Goal: Transaction & Acquisition: Purchase product/service

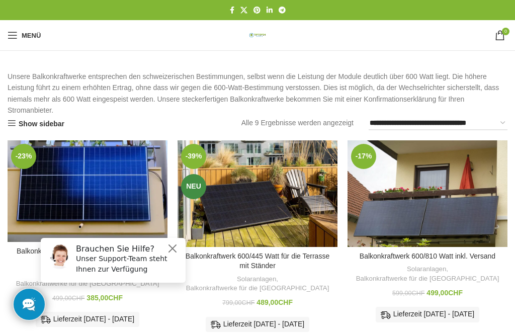
click at [480, 226] on img "Balkonkraftwerk 600/810 Watt inkl. Versand" at bounding box center [427, 193] width 160 height 107
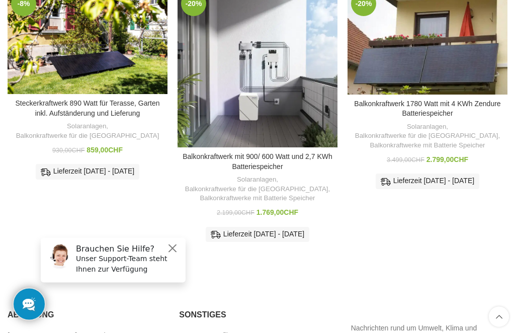
scroll to position [570, 0]
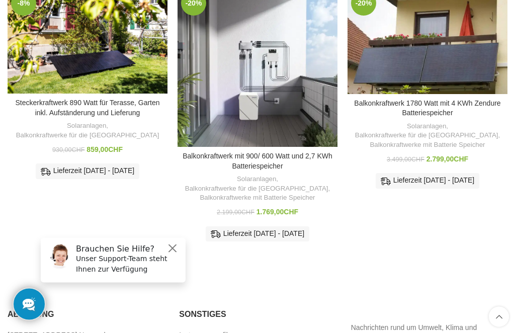
click at [174, 252] on button "Close" at bounding box center [172, 248] width 12 height 12
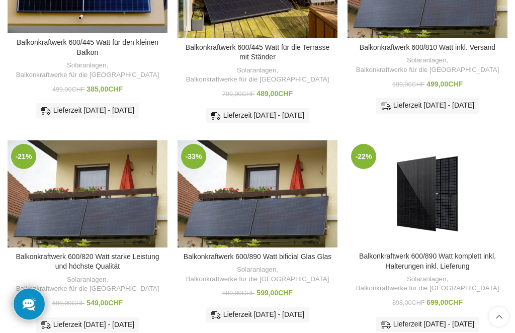
scroll to position [209, 0]
click at [283, 252] on link "Balkonkraftwerk 600/890 Watt bificial Glas Glas" at bounding box center [257, 256] width 148 height 8
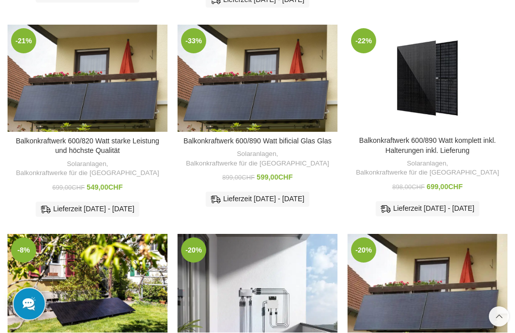
scroll to position [324, 0]
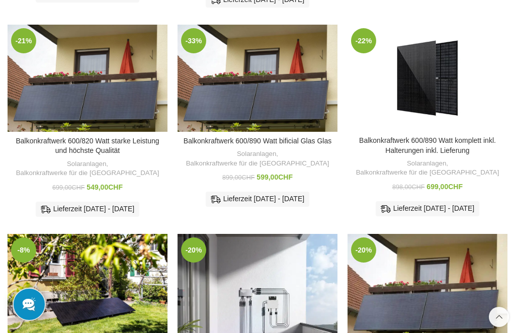
click at [252, 93] on img "Balkonkraftwerk 600/890 Watt bificial Glas Glas" at bounding box center [257, 78] width 160 height 107
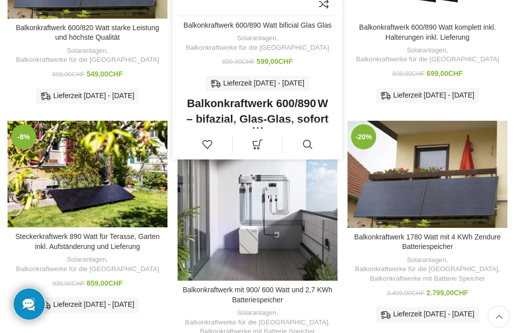
scroll to position [438, 0]
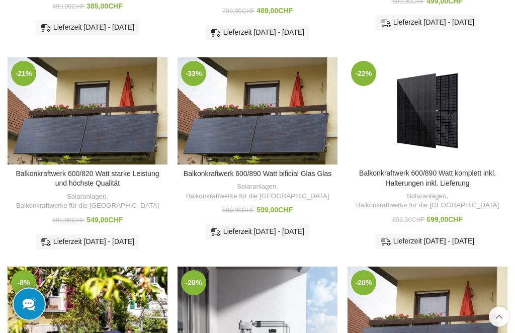
click at [287, 225] on div "Lieferzeit [DATE] - [DATE]" at bounding box center [258, 232] width 104 height 15
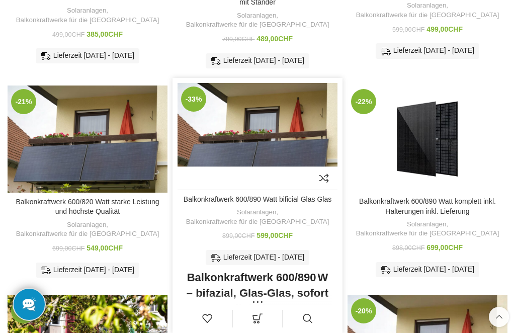
scroll to position [263, 0]
click at [505, 229] on div "Balkonkraftwerk 600/890 Watt komplett inkl. Halterungen inkl. Lieferung Solaran…" at bounding box center [427, 241] width 160 height 86
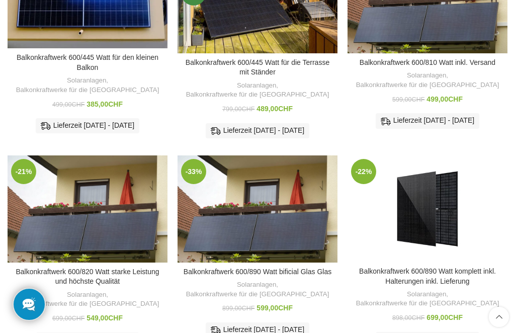
scroll to position [193, 0]
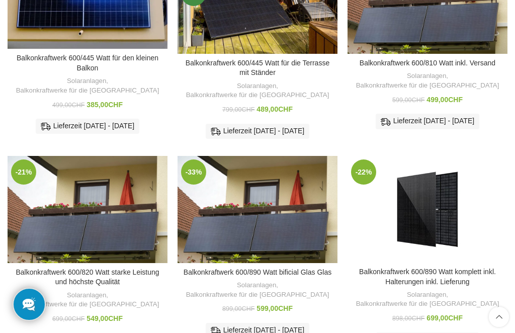
click at [255, 168] on img "Balkonkraftwerk 600/890 Watt bificial Glas Glas" at bounding box center [257, 209] width 160 height 107
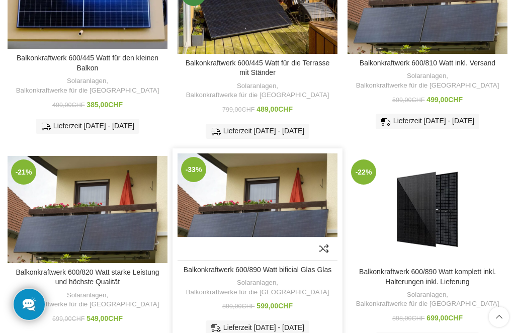
click at [327, 240] on link "Zum Vergleich hinzufügen" at bounding box center [324, 249] width 18 height 18
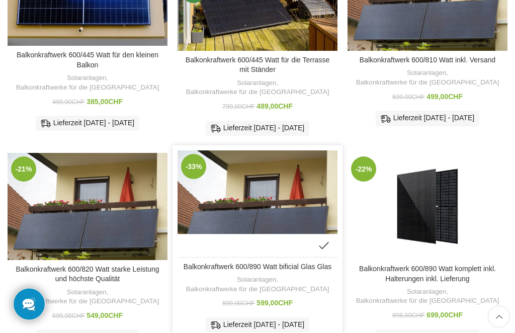
scroll to position [196, 0]
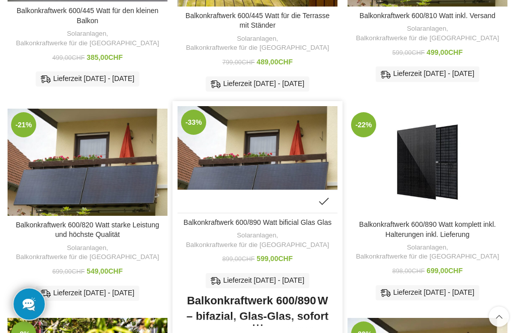
scroll to position [246, 0]
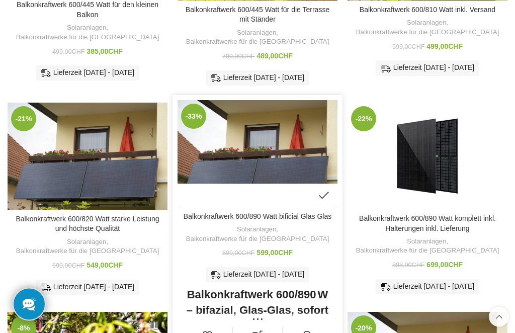
click at [207, 327] on link "Zur Wunschliste hinzufügen" at bounding box center [207, 336] width 50 height 18
click at [263, 327] on link "In den Warenkorb" at bounding box center [258, 336] width 50 height 18
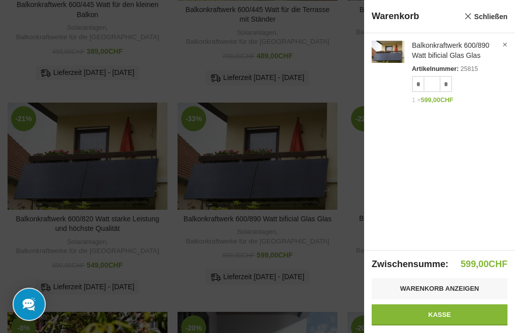
click at [498, 17] on link "Schließen" at bounding box center [485, 16] width 43 height 13
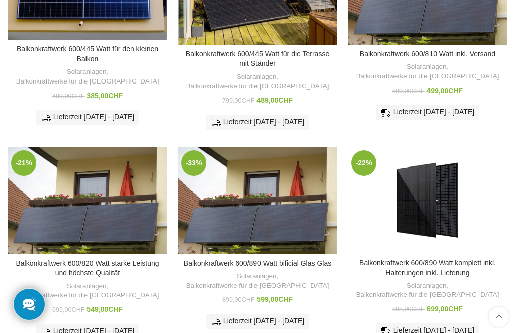
scroll to position [202, 0]
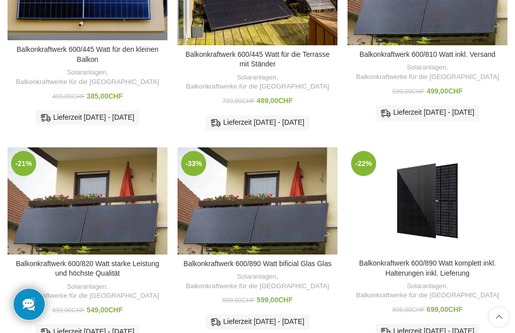
click at [258, 194] on img "Balkonkraftwerk 600/890 Watt bificial Glas Glas" at bounding box center [257, 200] width 160 height 107
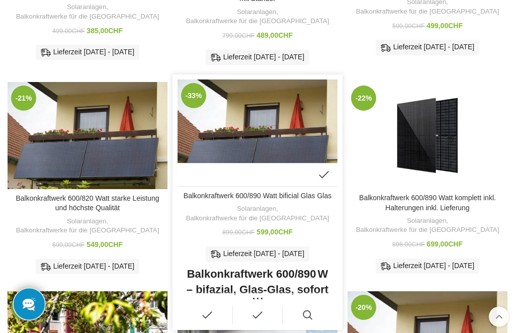
scroll to position [267, 0]
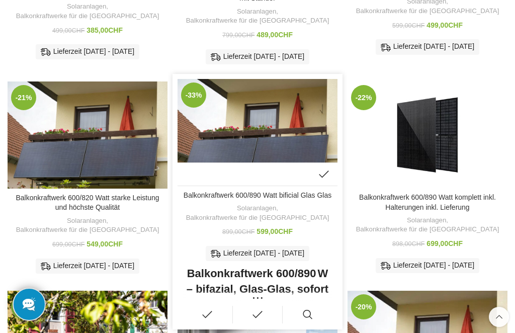
click at [312, 306] on link "Schnellansicht" at bounding box center [307, 315] width 50 height 18
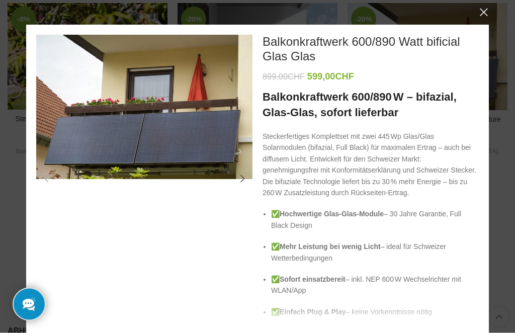
scroll to position [555, 0]
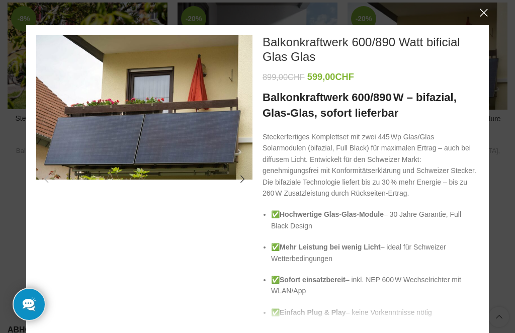
click at [279, 318] on ul "✅ Hochwertige Glas-Glas-Module – 30 Jahre Garantie, Full Black Design ✅ Mehr Le…" at bounding box center [370, 274] width 216 height 130
click at [284, 312] on strong "Einfach Plug & Play" at bounding box center [312, 312] width 66 height 8
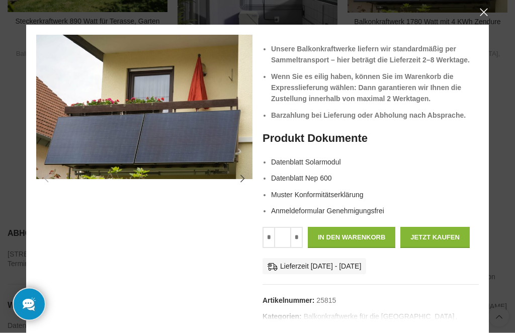
scroll to position [652, 0]
click at [334, 160] on link "Datenblatt Solarmodul" at bounding box center [306, 162] width 70 height 8
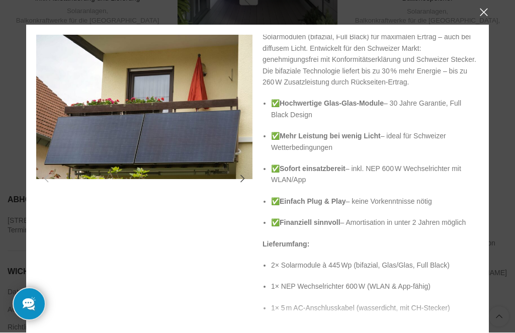
scroll to position [112, 0]
click at [284, 218] on strong "Finanziell sinnvoll" at bounding box center [309, 222] width 61 height 8
click at [318, 219] on strong "Finanziell sinnvoll" at bounding box center [309, 222] width 61 height 8
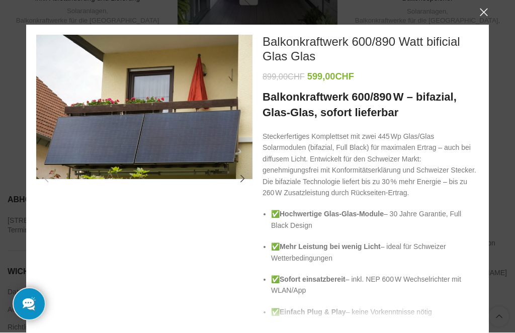
scroll to position [0, 0]
click at [488, 12] on button "×" at bounding box center [483, 12] width 25 height 25
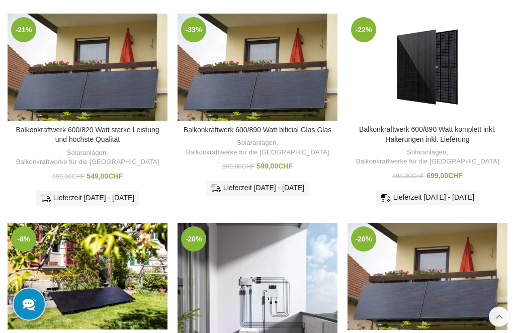
scroll to position [335, 0]
click at [505, 327] on link "Scroll to top button" at bounding box center [498, 317] width 20 height 20
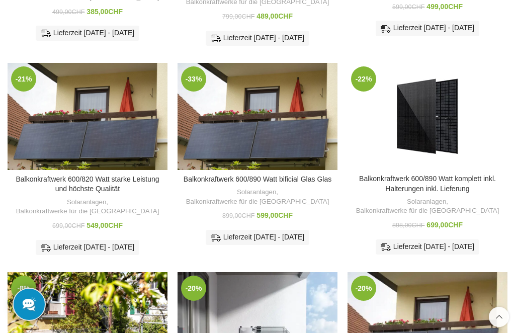
click at [496, 332] on html "Menü Home Solaranlagen Balkonkraftwerke für die Schweiz Balkonkraftwerke mit Ba…" at bounding box center [257, 241] width 515 height 1055
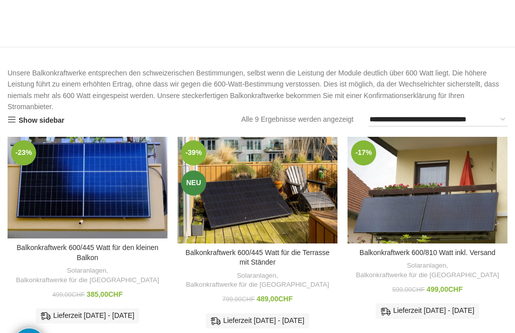
scroll to position [0, 0]
